Goal: Navigation & Orientation: Find specific page/section

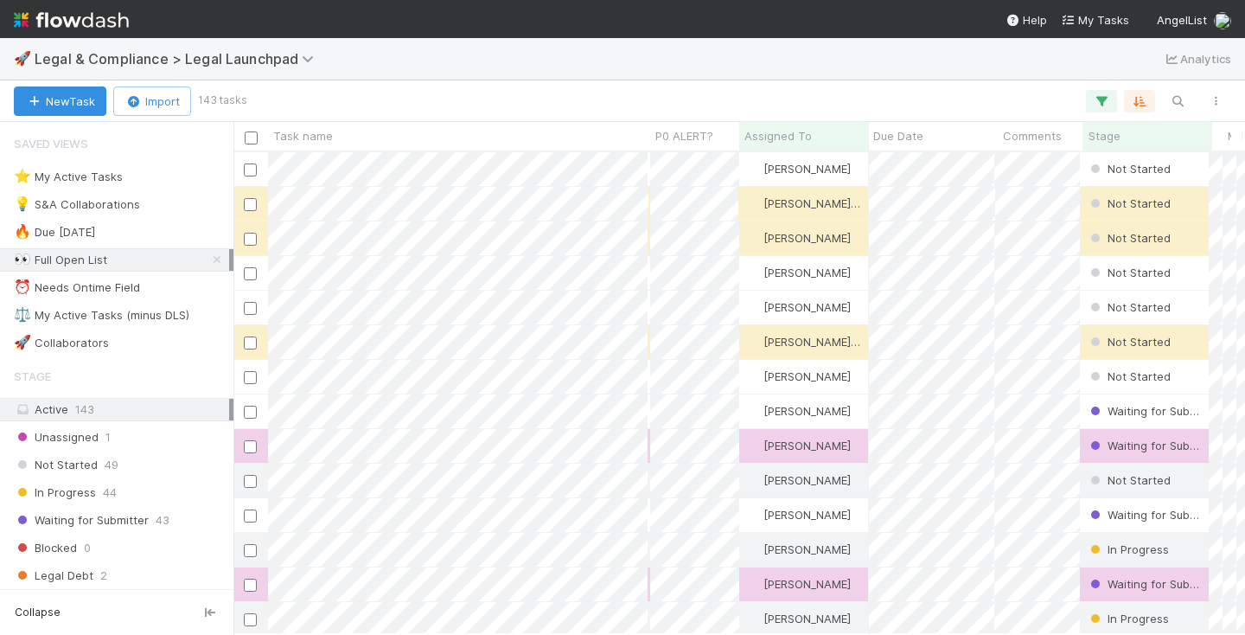
scroll to position [0, 1]
click at [113, 169] on div "⭐ My Active Tasks" at bounding box center [68, 177] width 109 height 22
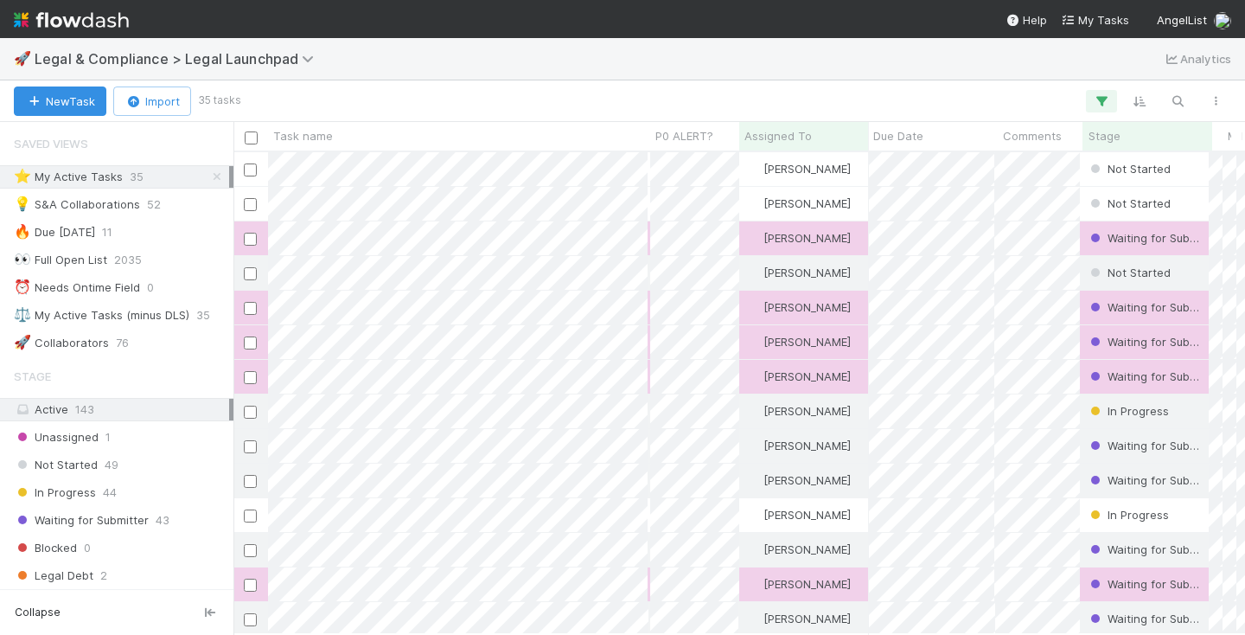
scroll to position [482, 1012]
click at [1114, 129] on span "Stage" at bounding box center [1105, 135] width 32 height 17
click at [1116, 166] on div "Sort First → Last" at bounding box center [1141, 169] width 197 height 26
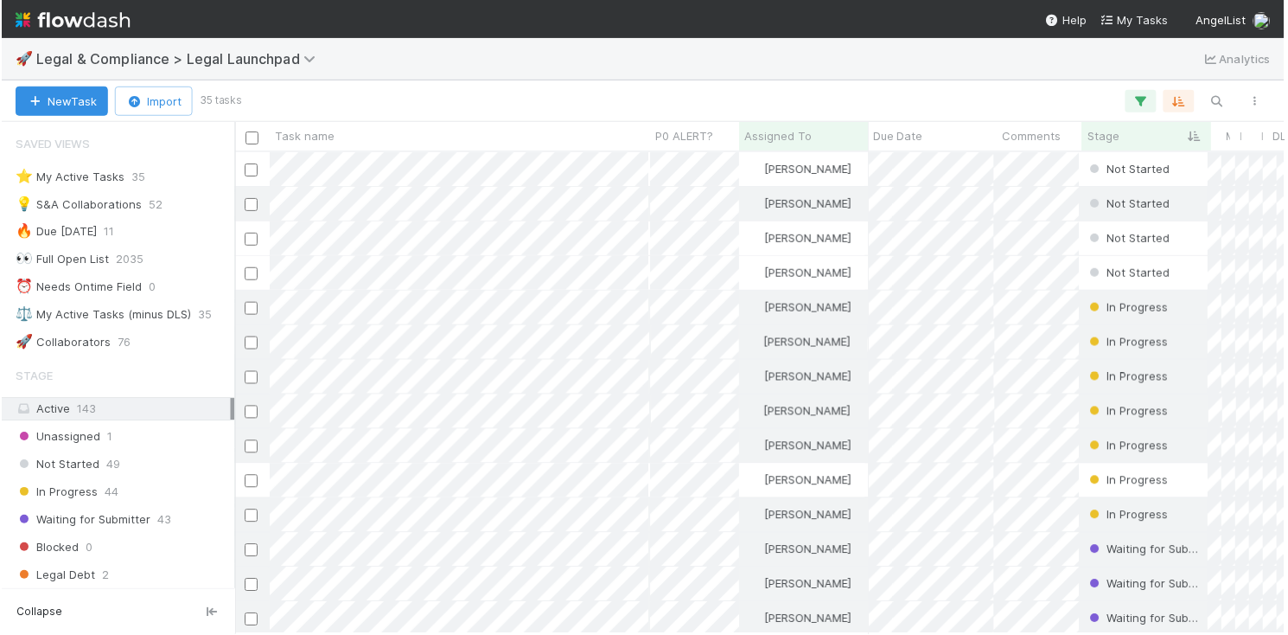
scroll to position [482, 1055]
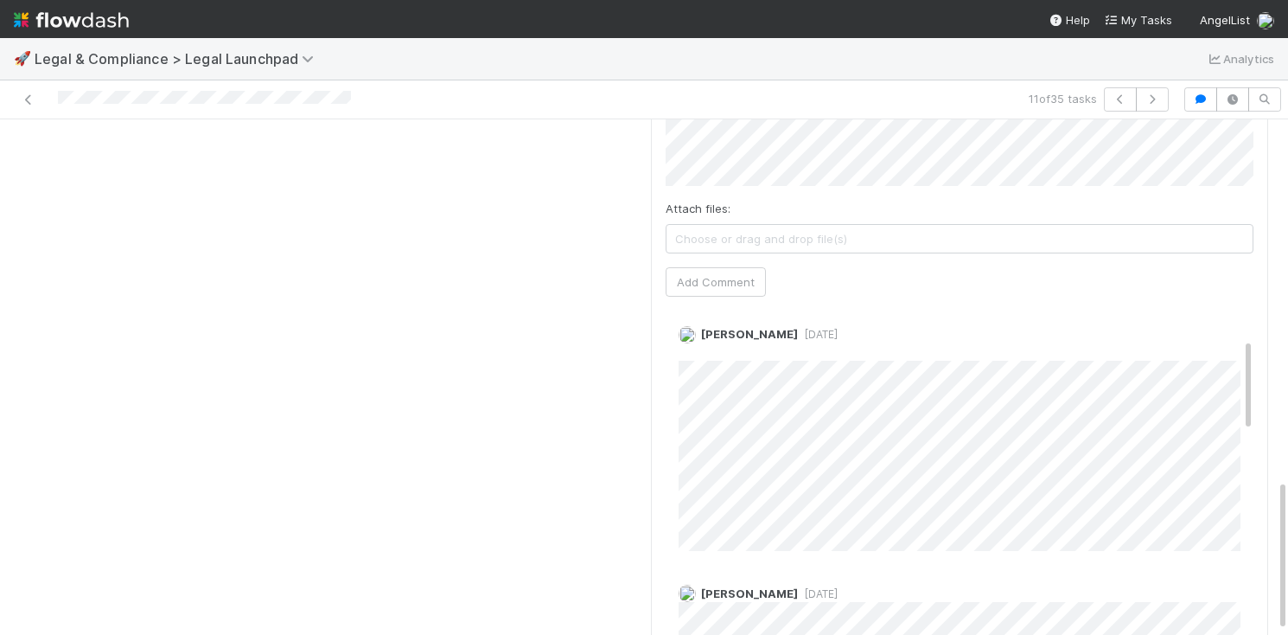
scroll to position [459, 0]
